Goal: Task Accomplishment & Management: Manage account settings

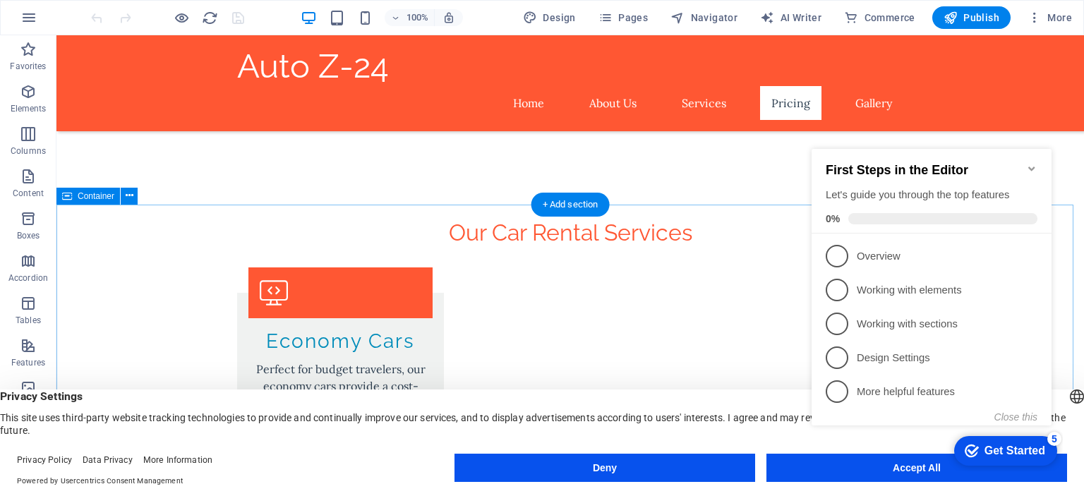
scroll to position [1212, 0]
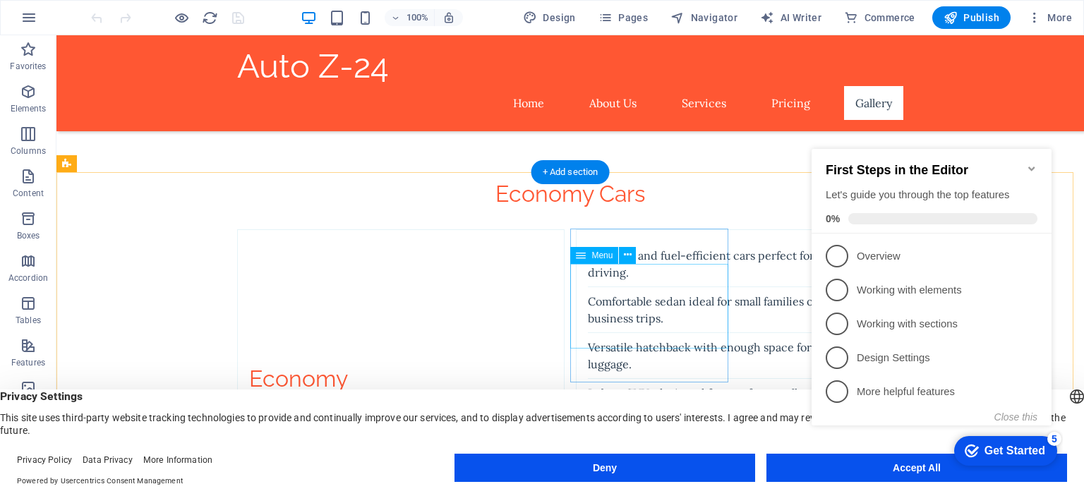
scroll to position [3086, 0]
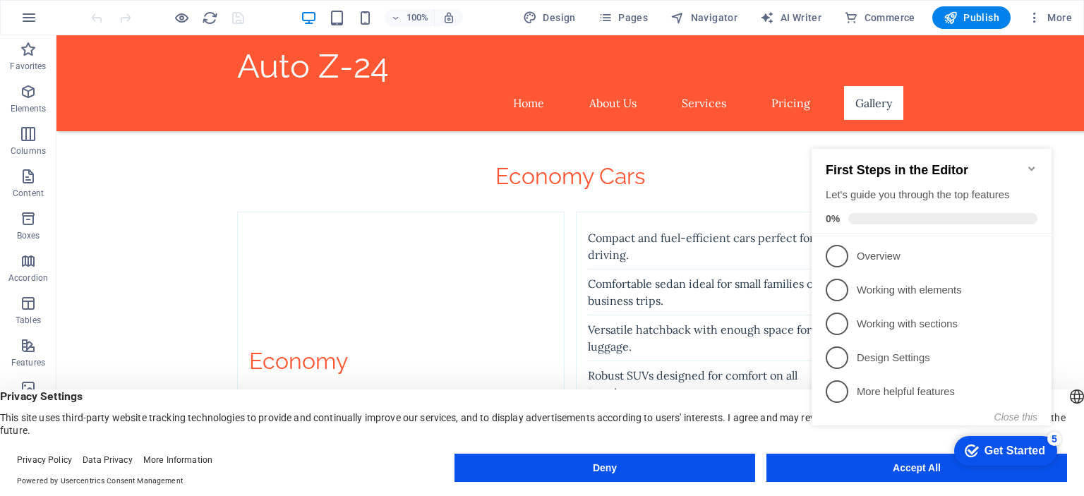
click at [991, 452] on div "Get Started" at bounding box center [1014, 450] width 61 height 13
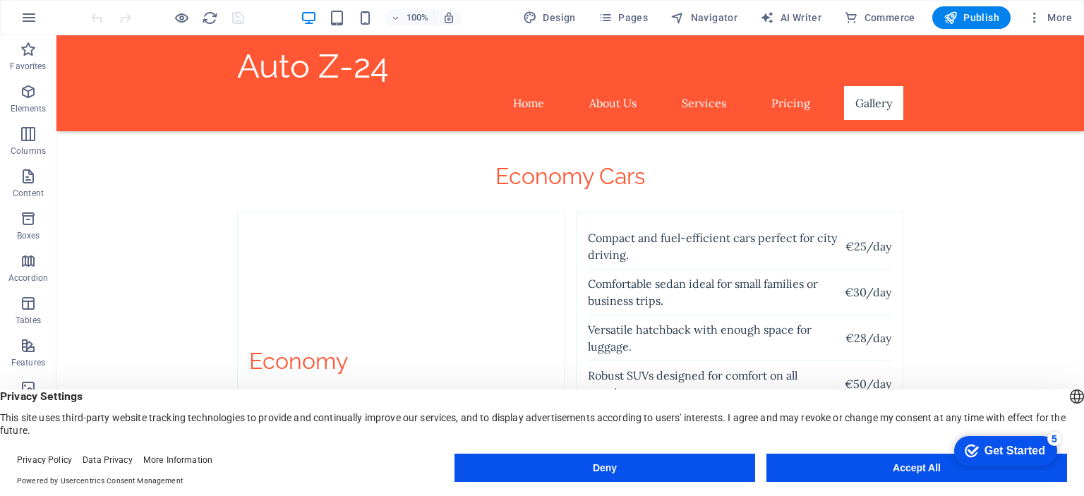
click at [944, 468] on div "checkmark Get Started 5 First Steps in the Editor Let's guide you through the t…" at bounding box center [1003, 450] width 120 height 42
click at [847, 176] on span "Publish" at bounding box center [682, 325] width 327 height 299
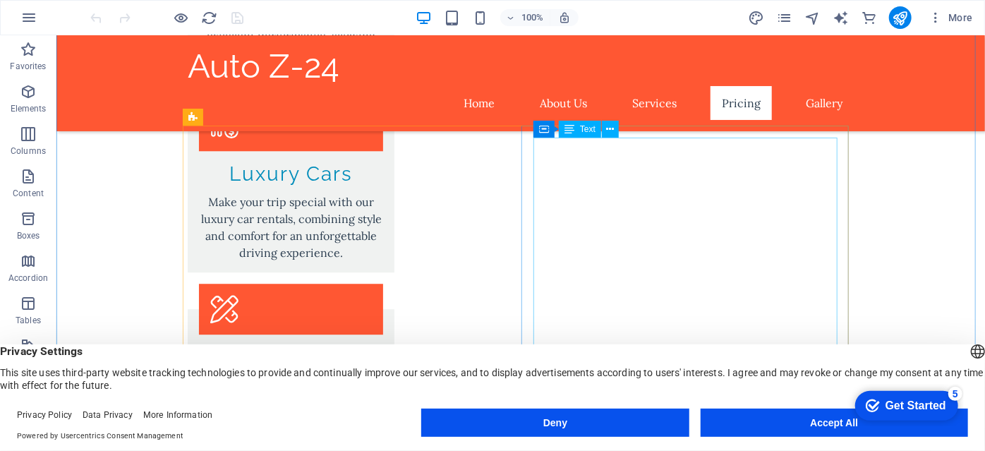
scroll to position [1856, 0]
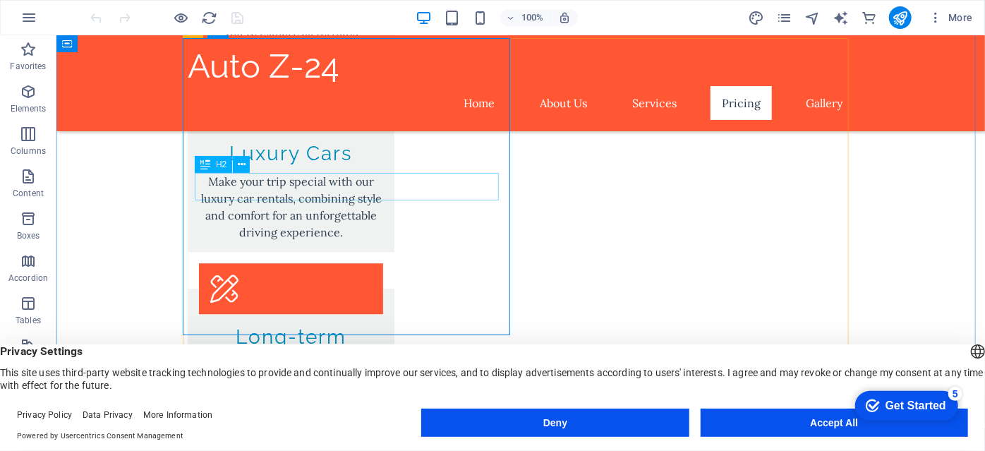
click at [241, 167] on icon at bounding box center [242, 164] width 8 height 15
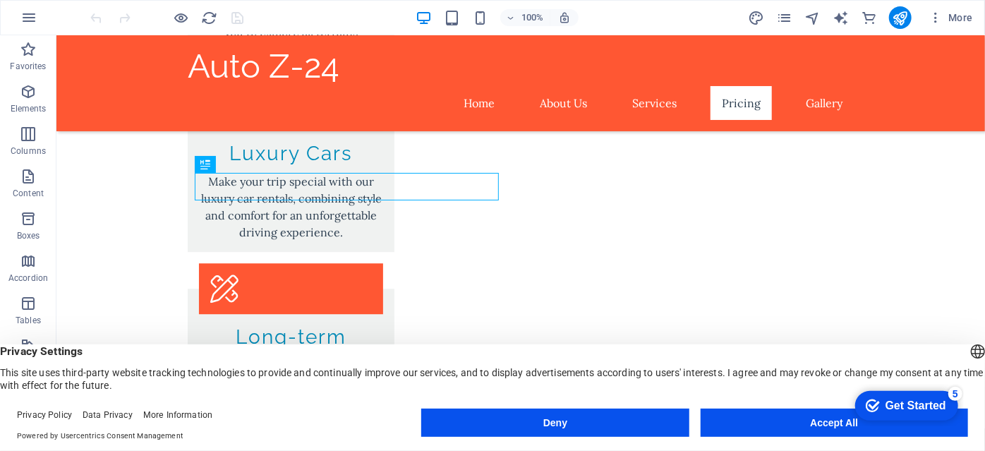
drag, startPoint x: 382, startPoint y: 191, endPoint x: 270, endPoint y: 122, distance: 132.4
drag, startPoint x: 310, startPoint y: 190, endPoint x: 248, endPoint y: 116, distance: 96.2
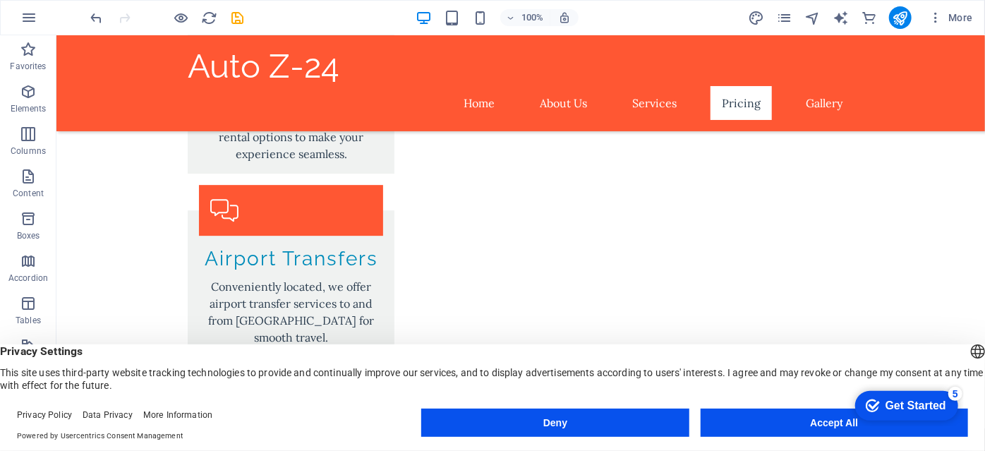
scroll to position [2143, 0]
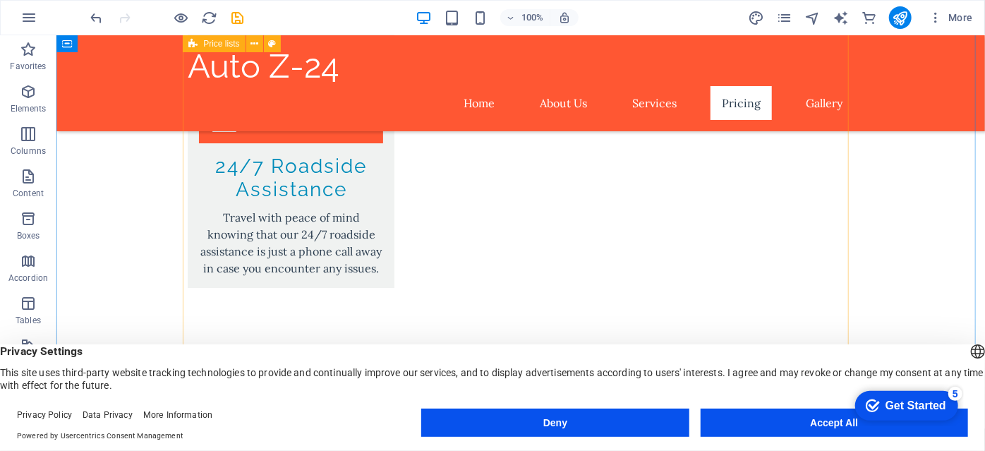
scroll to position [2455, 0]
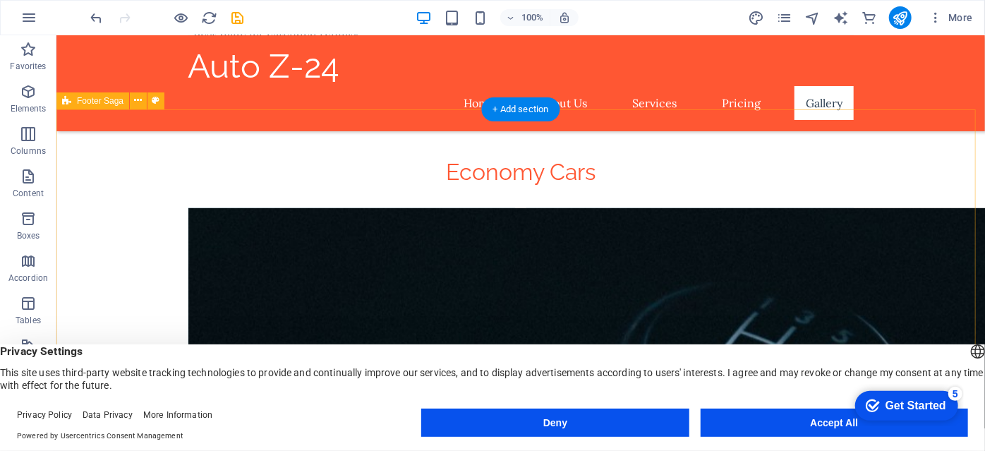
scroll to position [3111, 0]
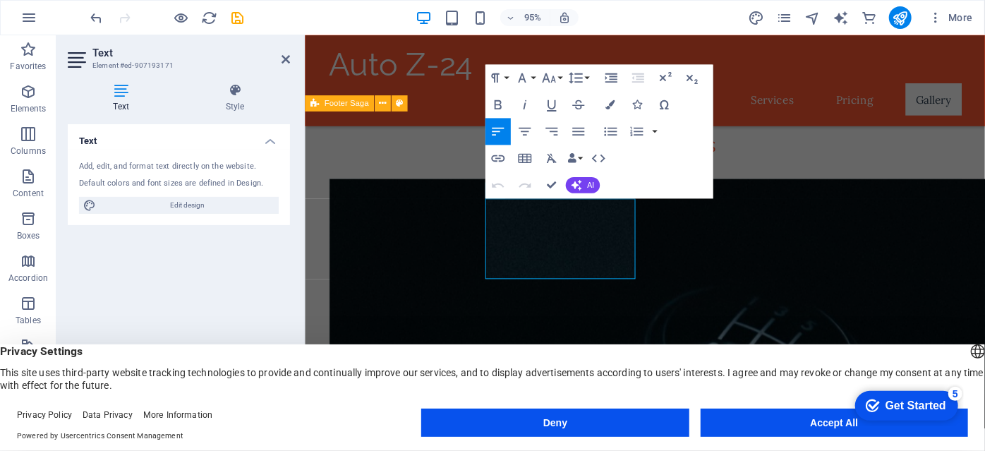
scroll to position [3048, 0]
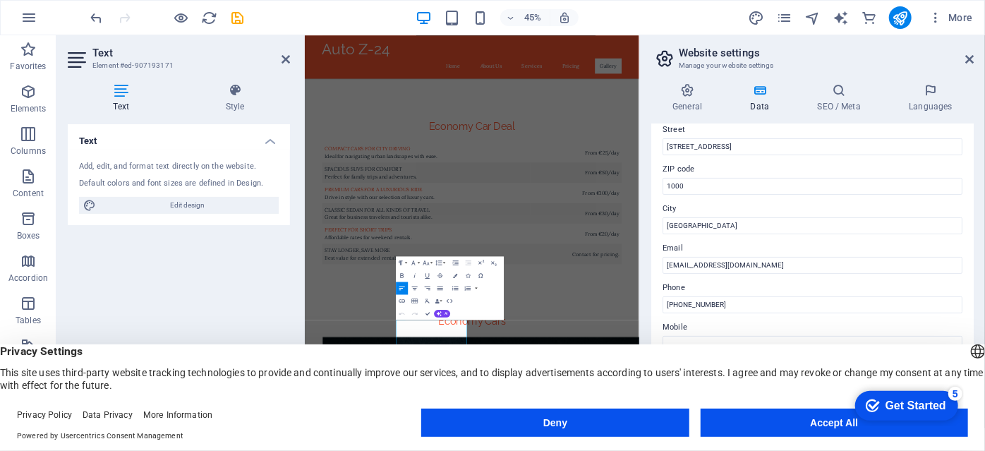
scroll to position [226, 0]
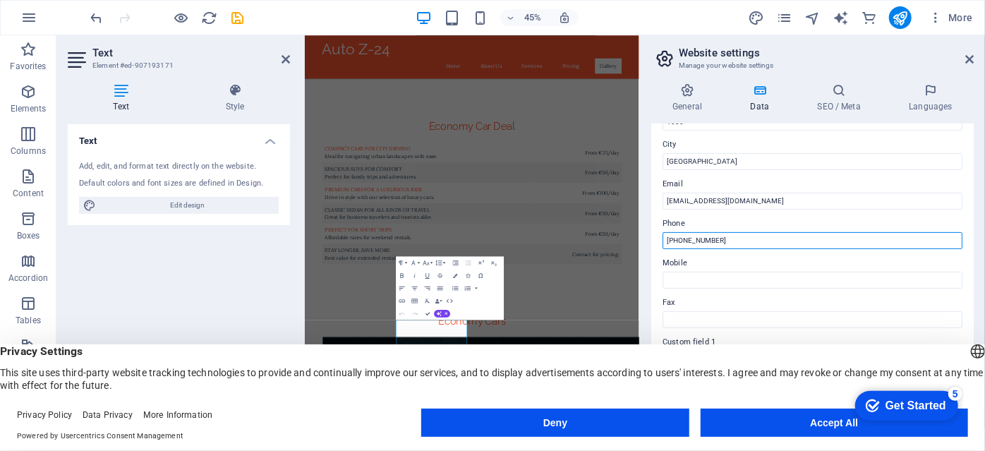
click at [744, 240] on input "[PHONE_NUMBER]" at bounding box center [813, 240] width 300 height 17
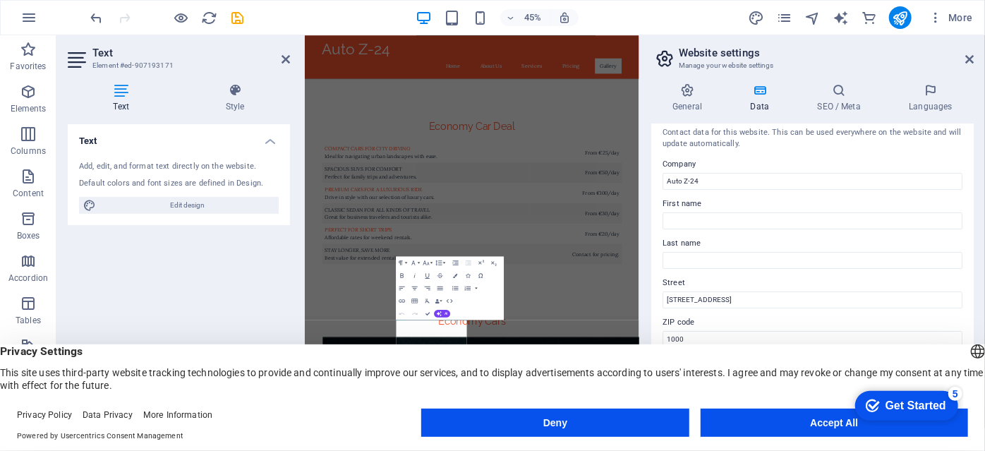
scroll to position [0, 0]
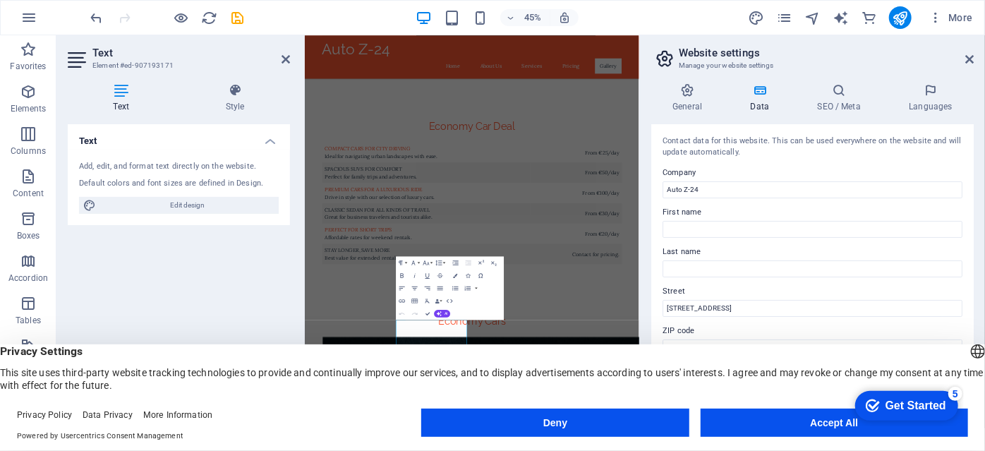
type input "[PHONE_NUMBER]"
click at [833, 423] on button "Accept All" at bounding box center [834, 423] width 267 height 28
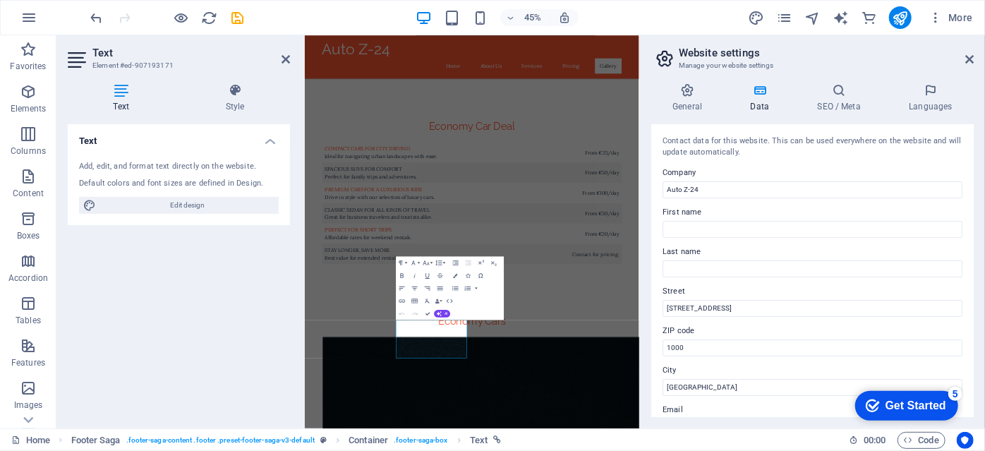
click at [906, 399] on div "Get Started" at bounding box center [915, 405] width 61 height 13
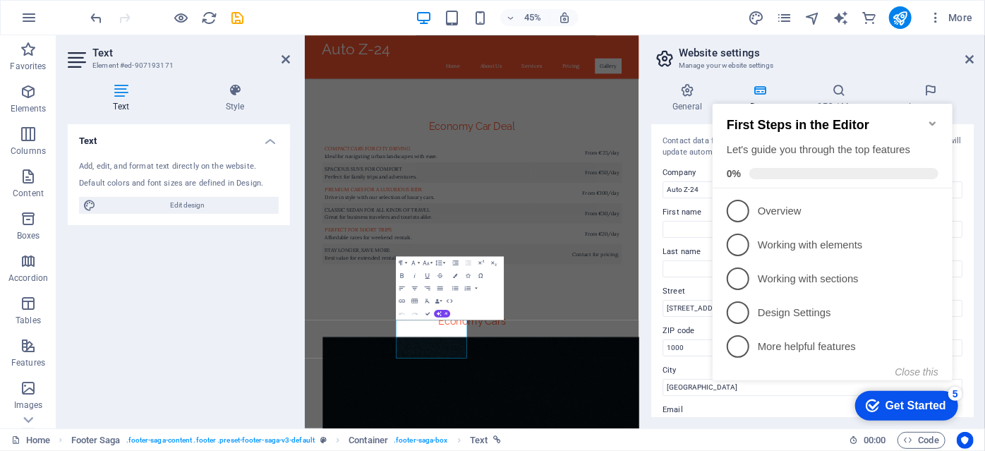
click at [892, 404] on div "Get Started" at bounding box center [915, 405] width 61 height 13
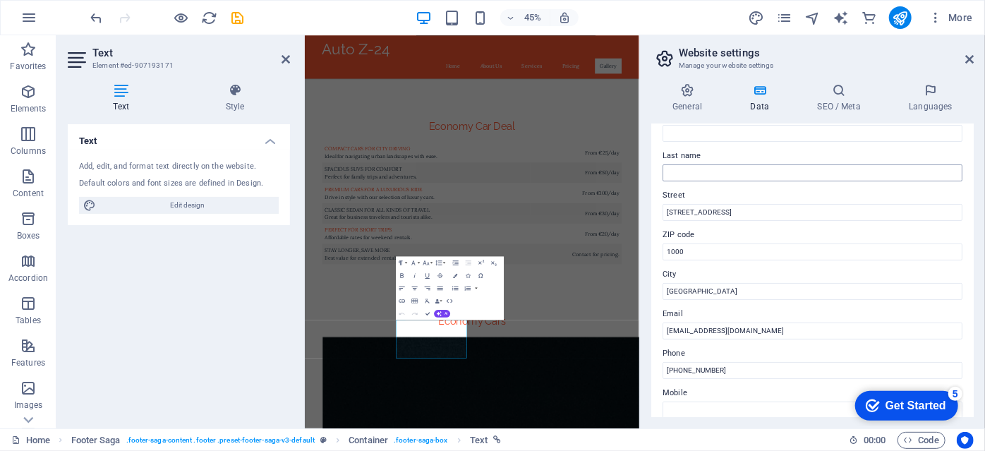
scroll to position [138, 0]
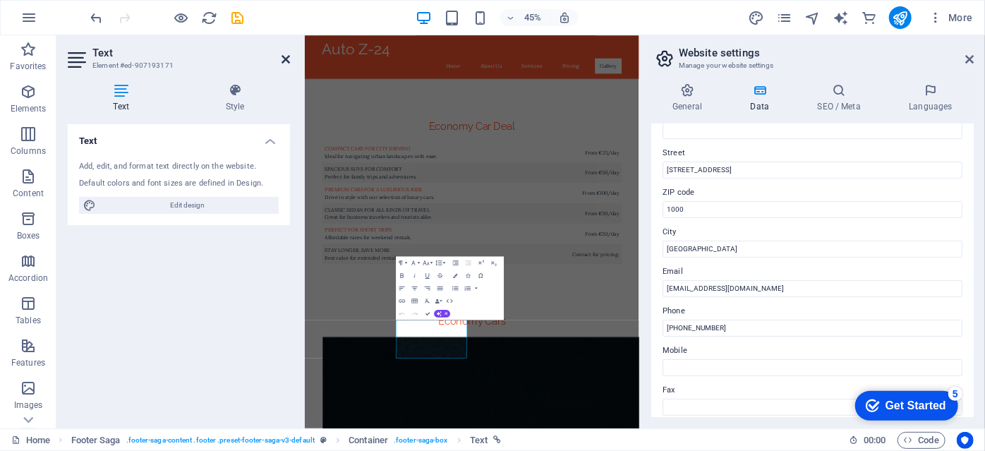
click at [285, 59] on icon at bounding box center [286, 59] width 8 height 11
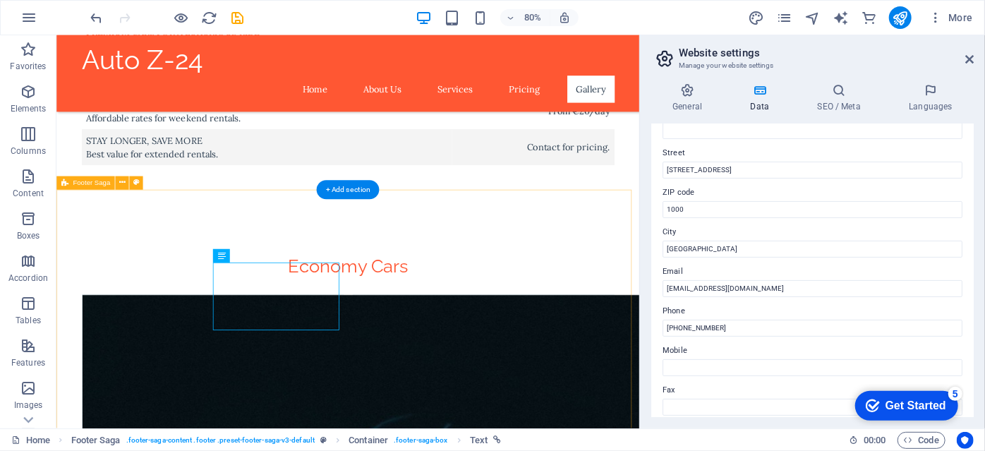
scroll to position [2937, 0]
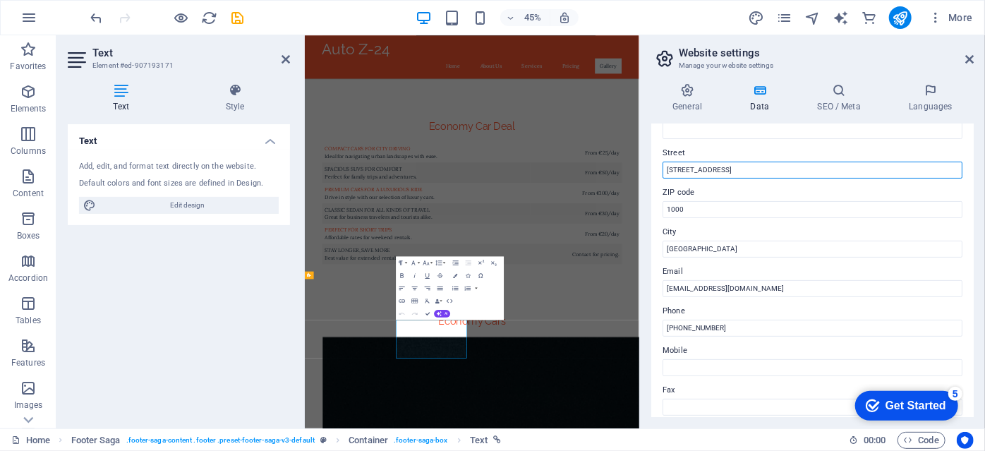
drag, startPoint x: 734, startPoint y: 169, endPoint x: 660, endPoint y: 170, distance: 74.8
click at [660, 170] on div "Contact data for this website. This can be used everywhere on the website and w…" at bounding box center [812, 270] width 322 height 293
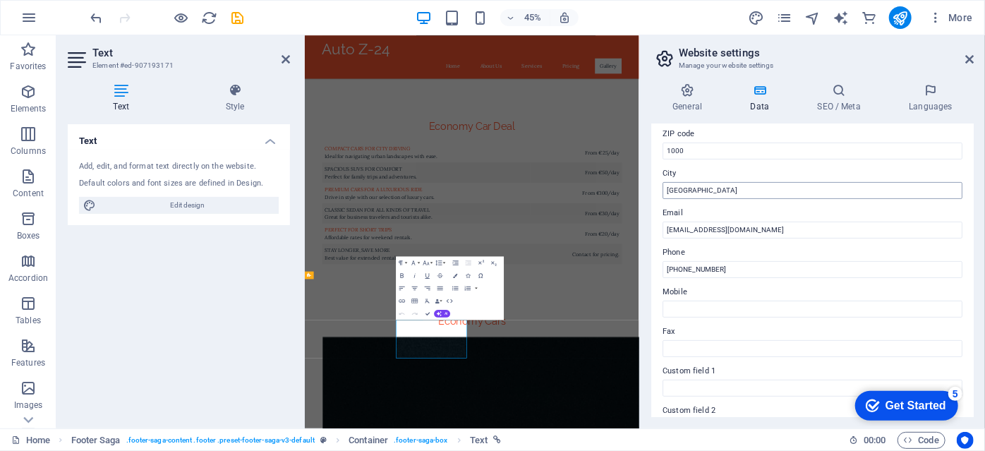
scroll to position [198, 0]
type input "[GEOGRAPHIC_DATA]"
click at [892, 408] on div "Get Started" at bounding box center [915, 405] width 61 height 13
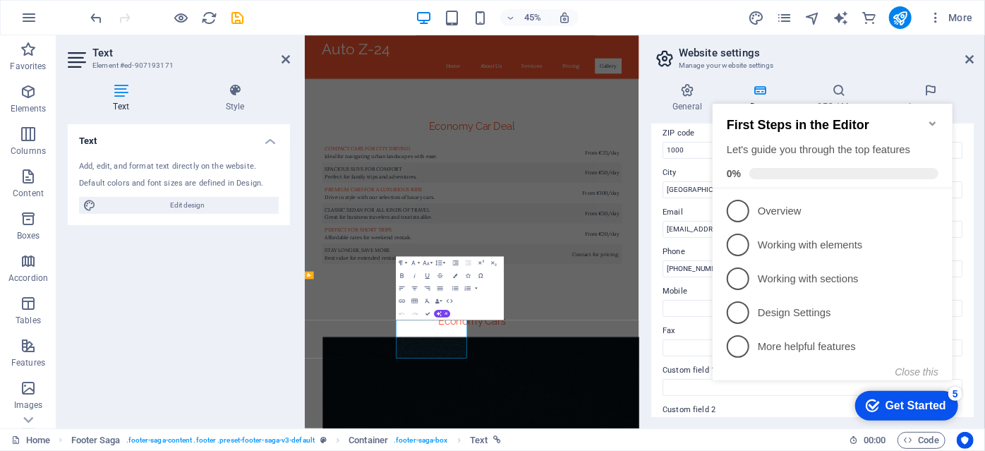
click at [929, 117] on icon "Minimize checklist" at bounding box center [931, 122] width 11 height 11
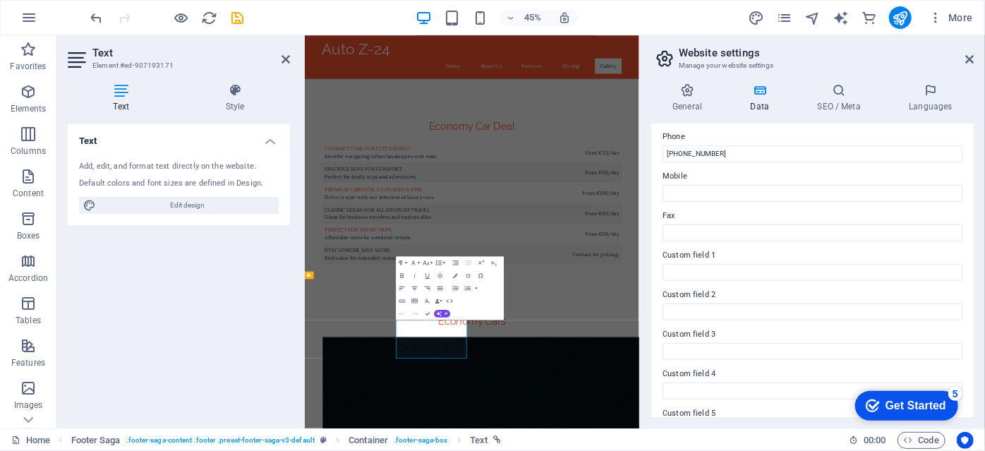
scroll to position [376, 0]
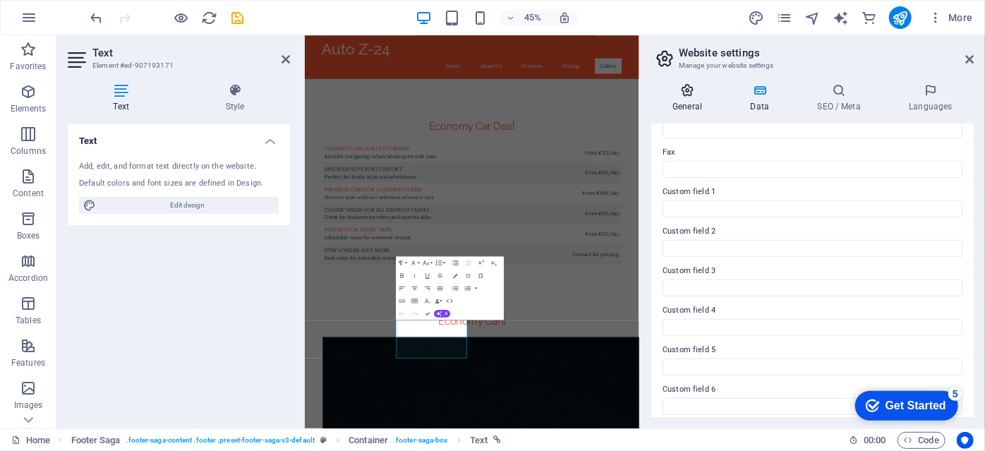
click at [686, 97] on icon at bounding box center [687, 90] width 72 height 14
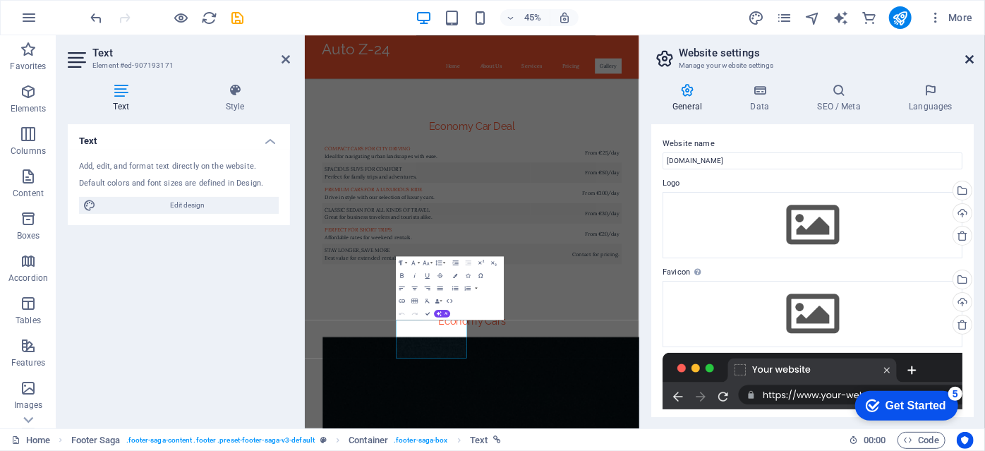
click at [967, 56] on icon at bounding box center [969, 59] width 8 height 11
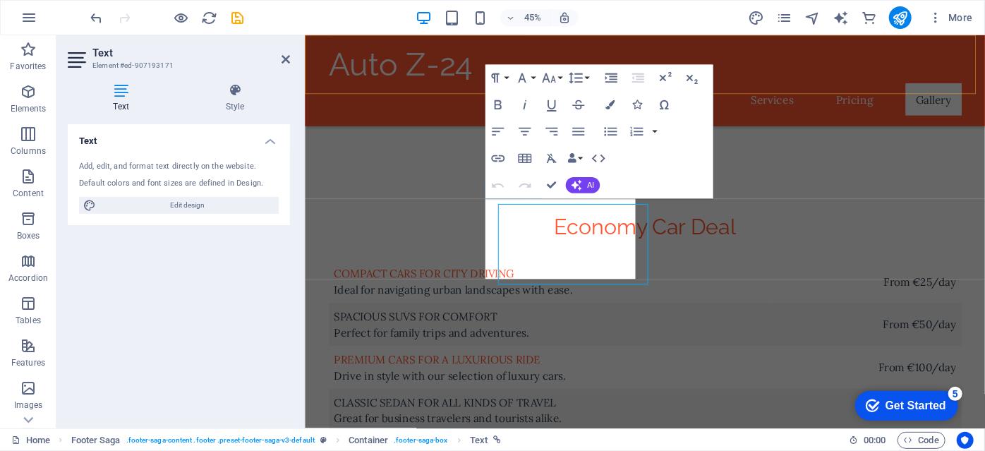
scroll to position [3048, 0]
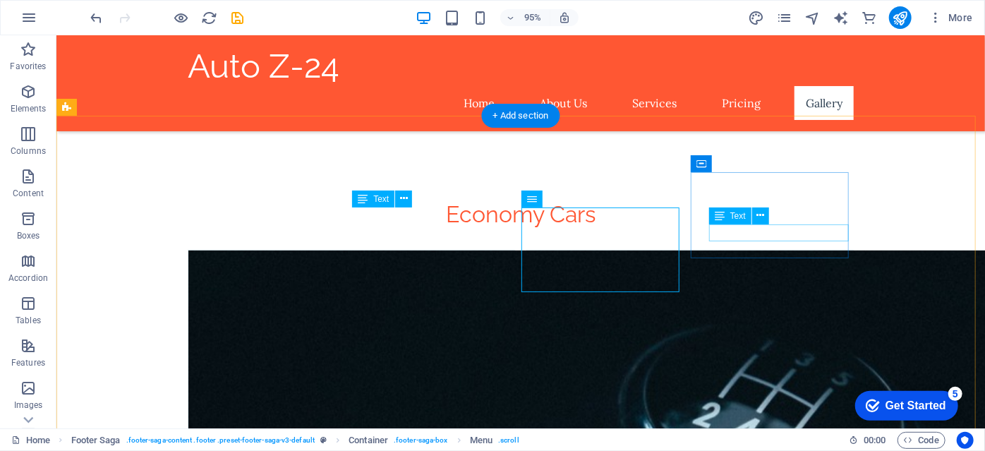
scroll to position [3090, 0]
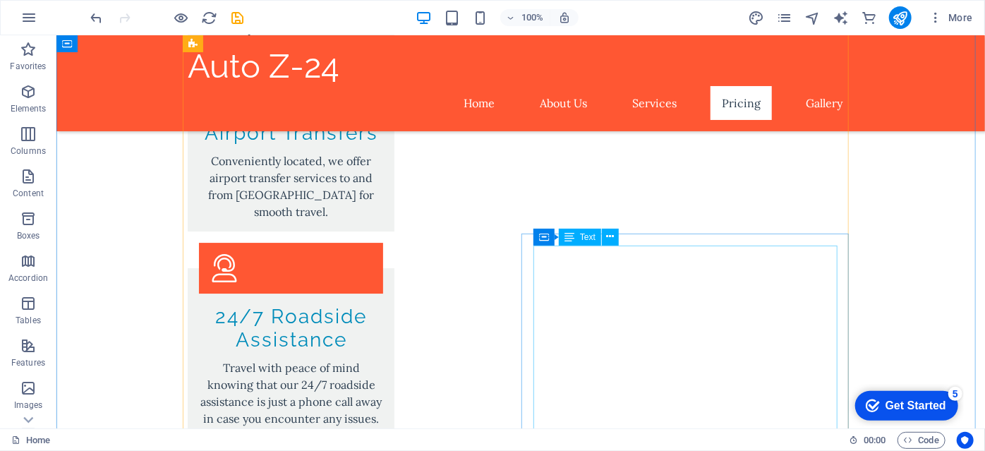
scroll to position [2246, 0]
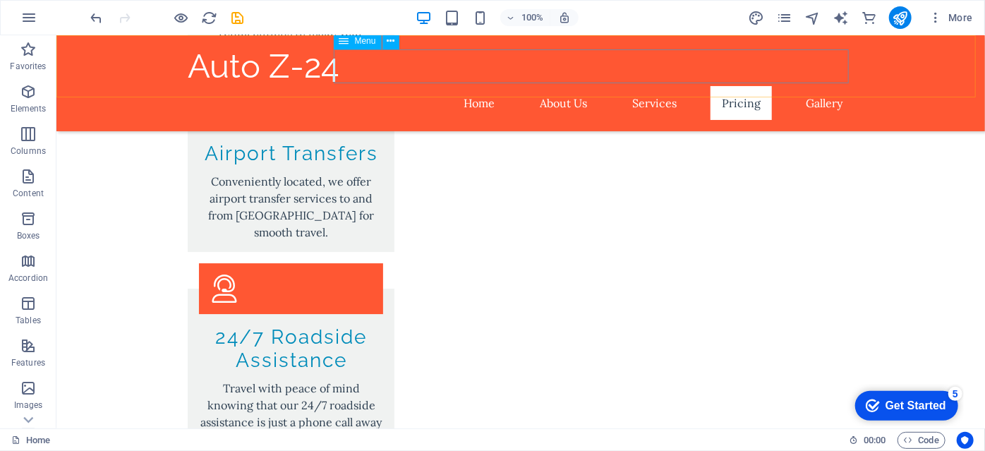
click at [465, 85] on nav "Home About Us Services Pricing Gallery" at bounding box center [520, 102] width 666 height 34
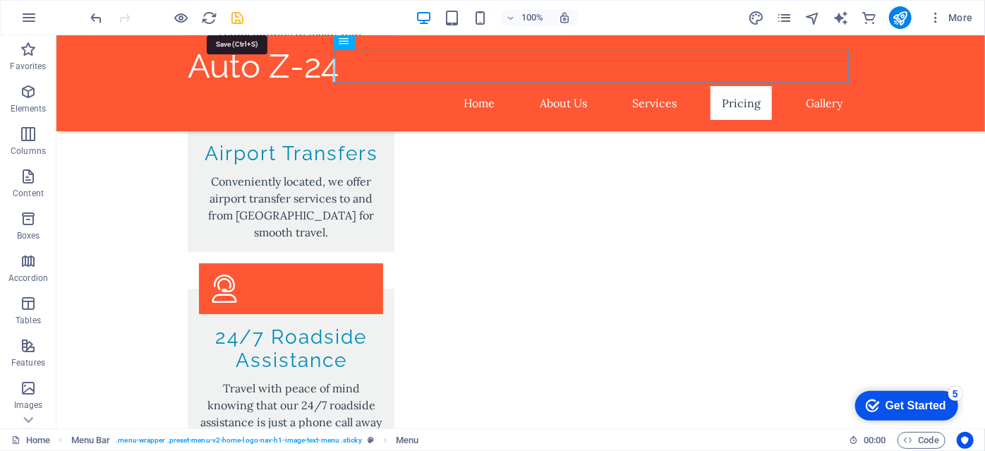
click at [234, 18] on icon "save" at bounding box center [238, 18] width 16 height 16
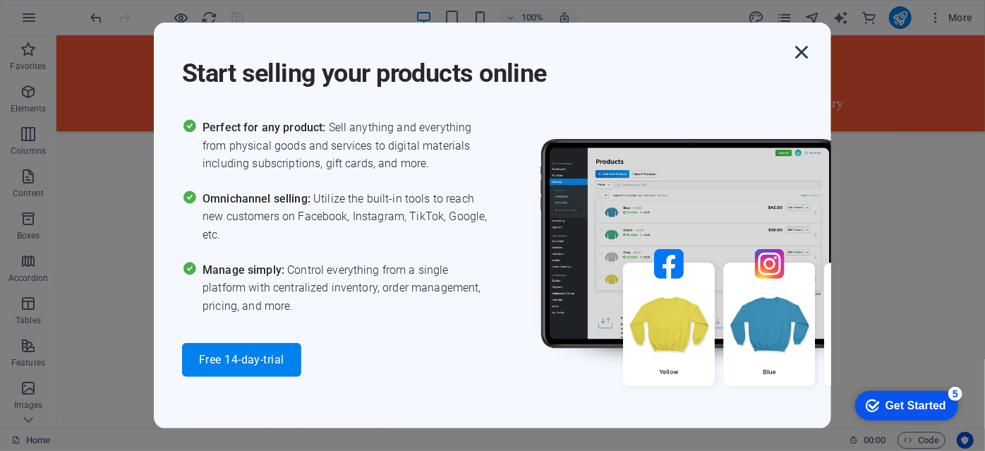
click at [799, 48] on icon "button" at bounding box center [801, 52] width 25 height 25
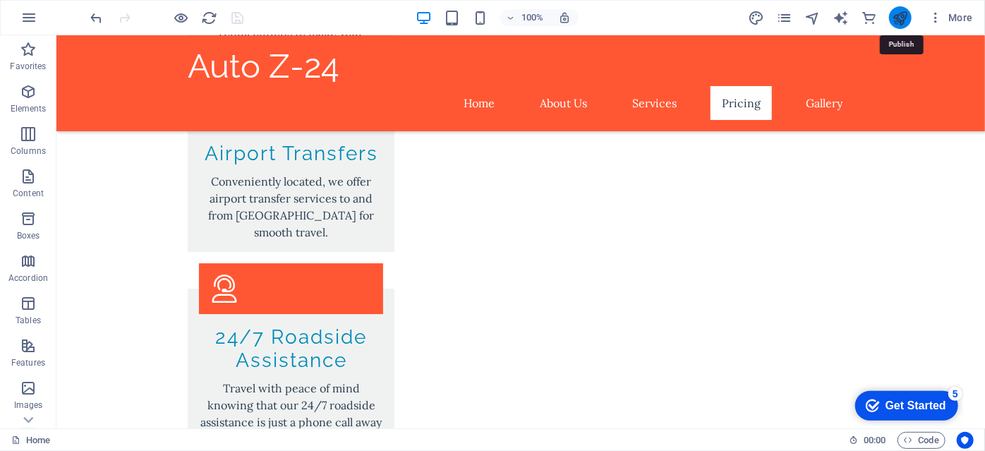
click at [902, 18] on icon "publish" at bounding box center [900, 18] width 16 height 16
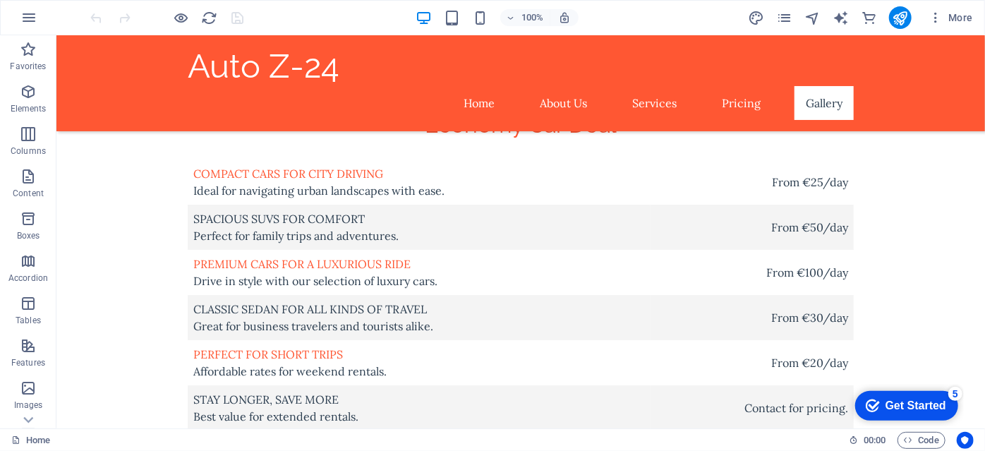
scroll to position [3111, 0]
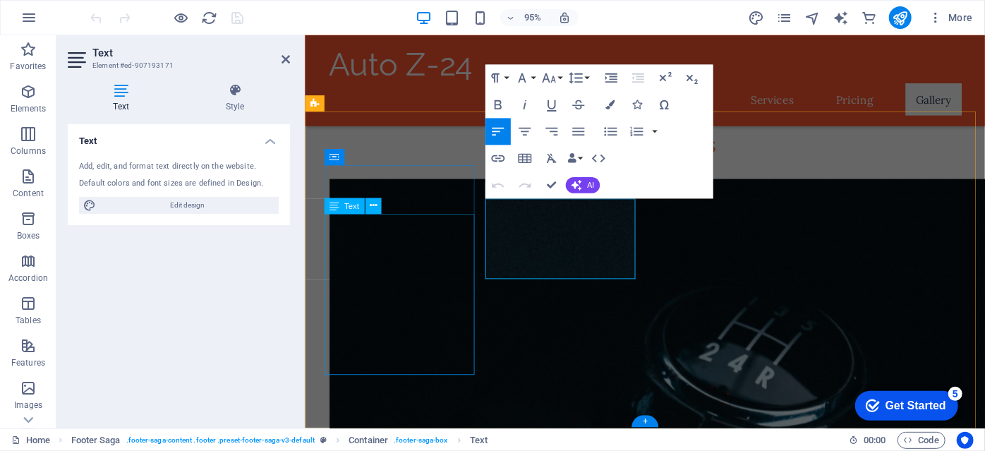
scroll to position [3048, 0]
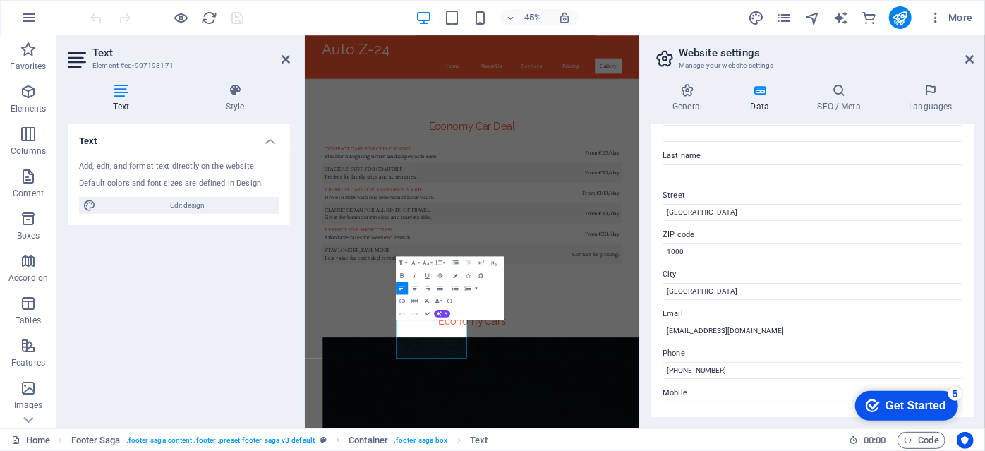
scroll to position [96, 0]
click at [902, 14] on icon "publish" at bounding box center [900, 18] width 16 height 16
